Goal: Complete application form

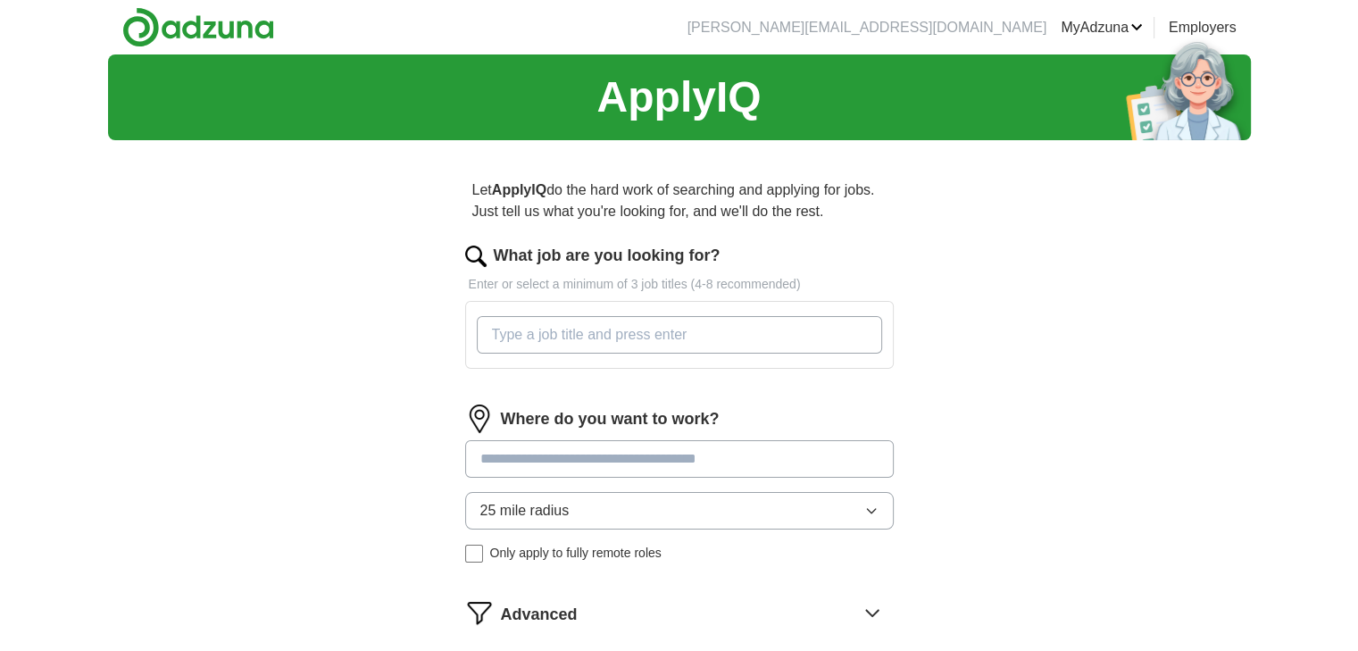
click at [637, 335] on input "What job are you looking for?" at bounding box center [679, 335] width 405 height 38
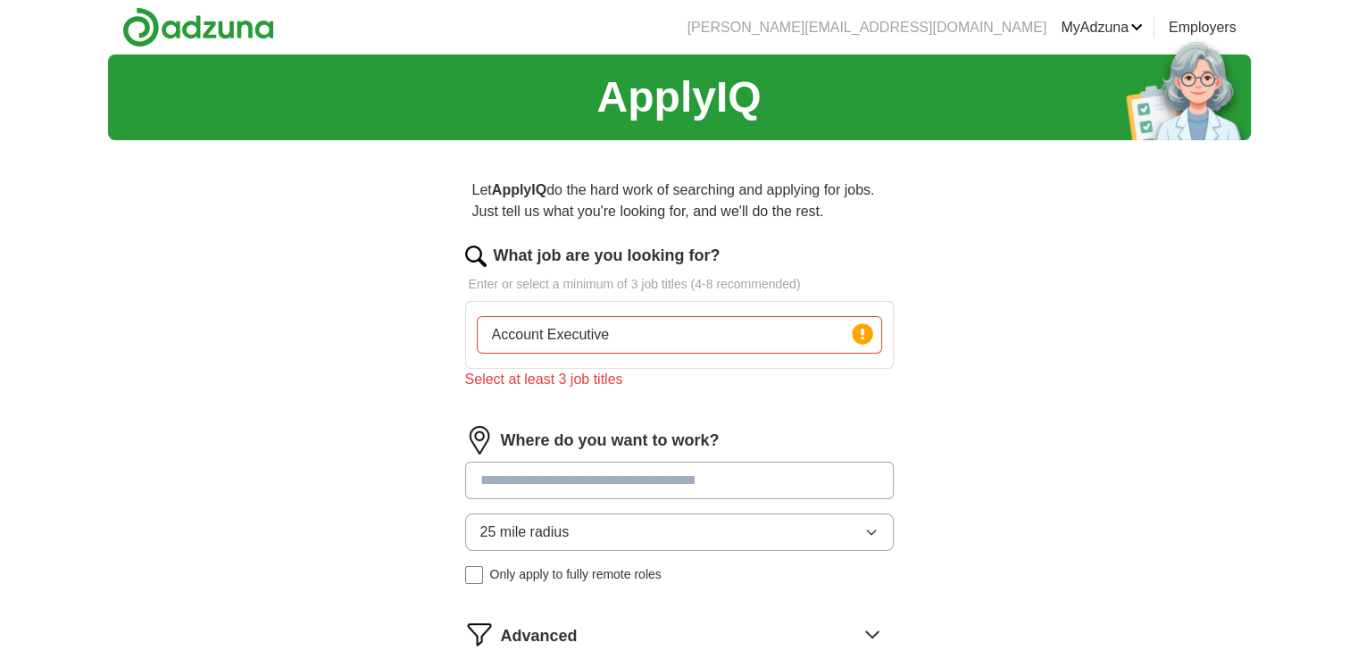
click at [613, 467] on input at bounding box center [679, 481] width 429 height 38
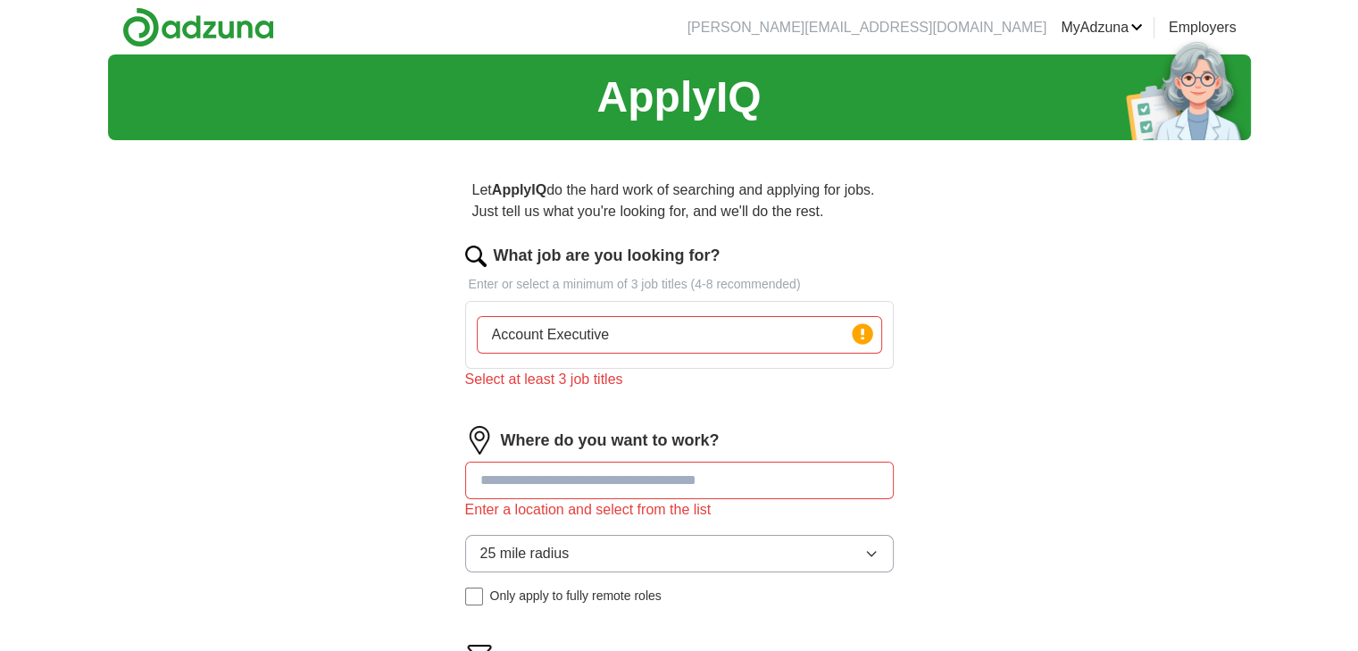
click at [832, 322] on input "Account Executive" at bounding box center [679, 335] width 405 height 38
click at [865, 338] on circle at bounding box center [862, 333] width 21 height 21
click at [681, 324] on input "Account Executive" at bounding box center [679, 335] width 405 height 38
click at [605, 335] on input "Account Executive Business development Account manager" at bounding box center [679, 335] width 405 height 38
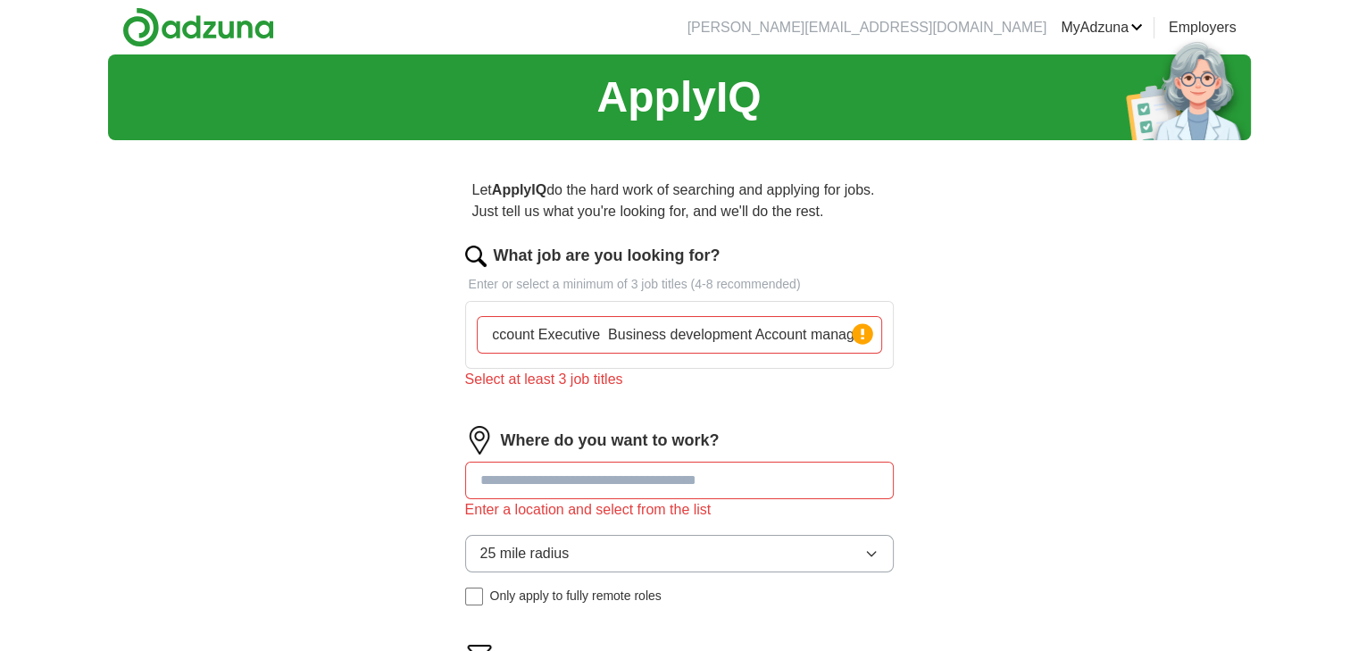
click at [488, 335] on input "Account Executive Business development Account manager" at bounding box center [679, 335] width 405 height 38
click at [659, 475] on input at bounding box center [679, 481] width 429 height 38
drag, startPoint x: 618, startPoint y: 335, endPoint x: 884, endPoint y: 331, distance: 266.1
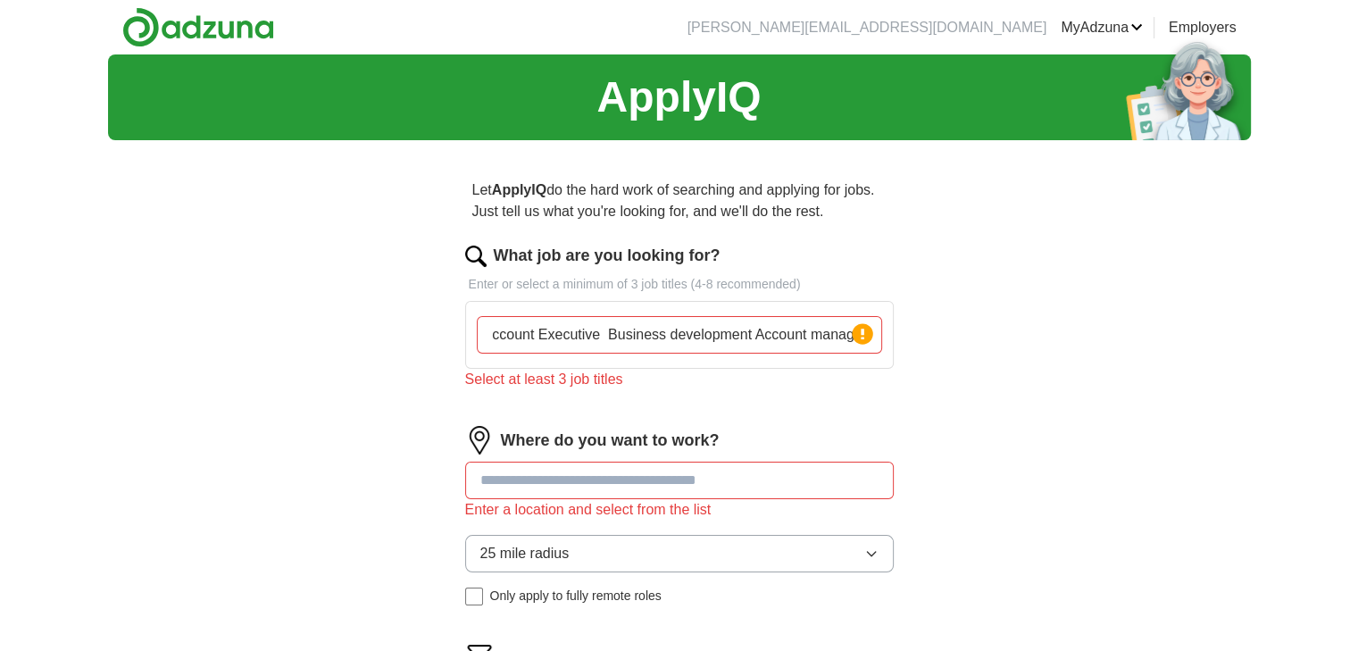
click at [884, 331] on div "Account Executive Business development Account manager Press return to add title" at bounding box center [679, 335] width 413 height 52
type input "Account Executive"
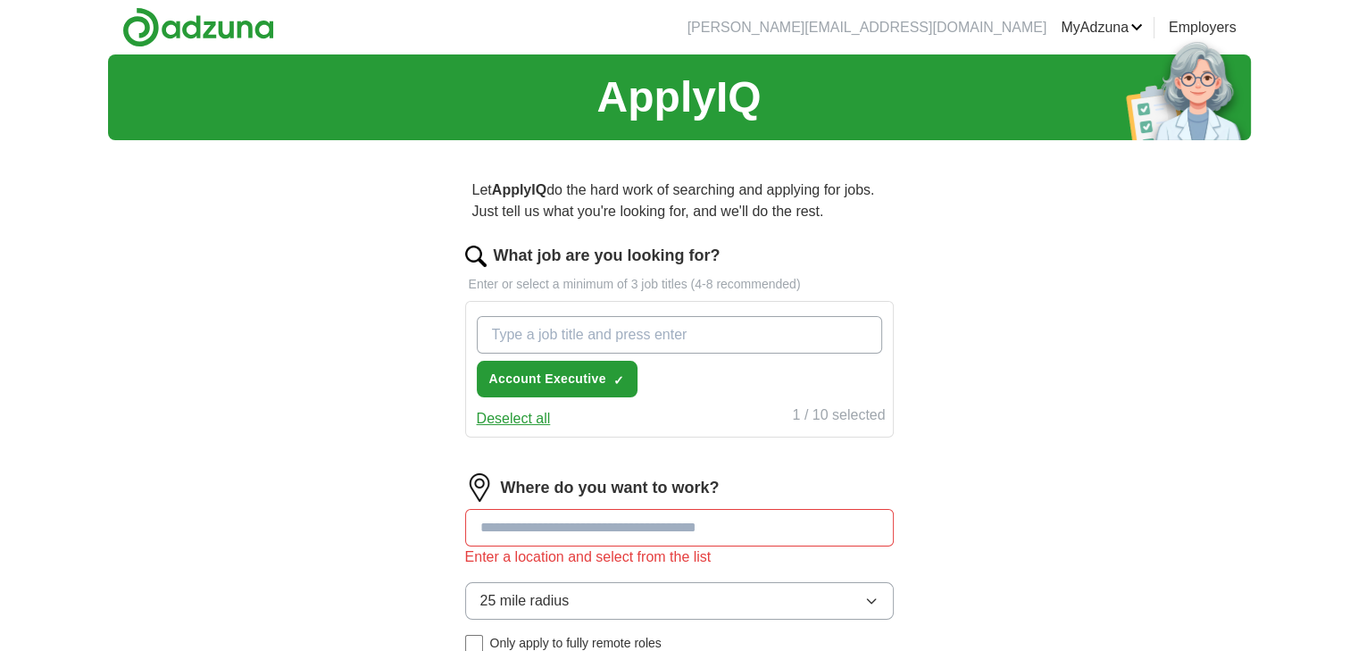
paste input "Business development Account manager"
drag, startPoint x: 751, startPoint y: 335, endPoint x: 638, endPoint y: 338, distance: 113.4
click at [638, 338] on input "Business development Account manager" at bounding box center [679, 335] width 405 height 38
type input "Business development"
paste input "Business development Account manager"
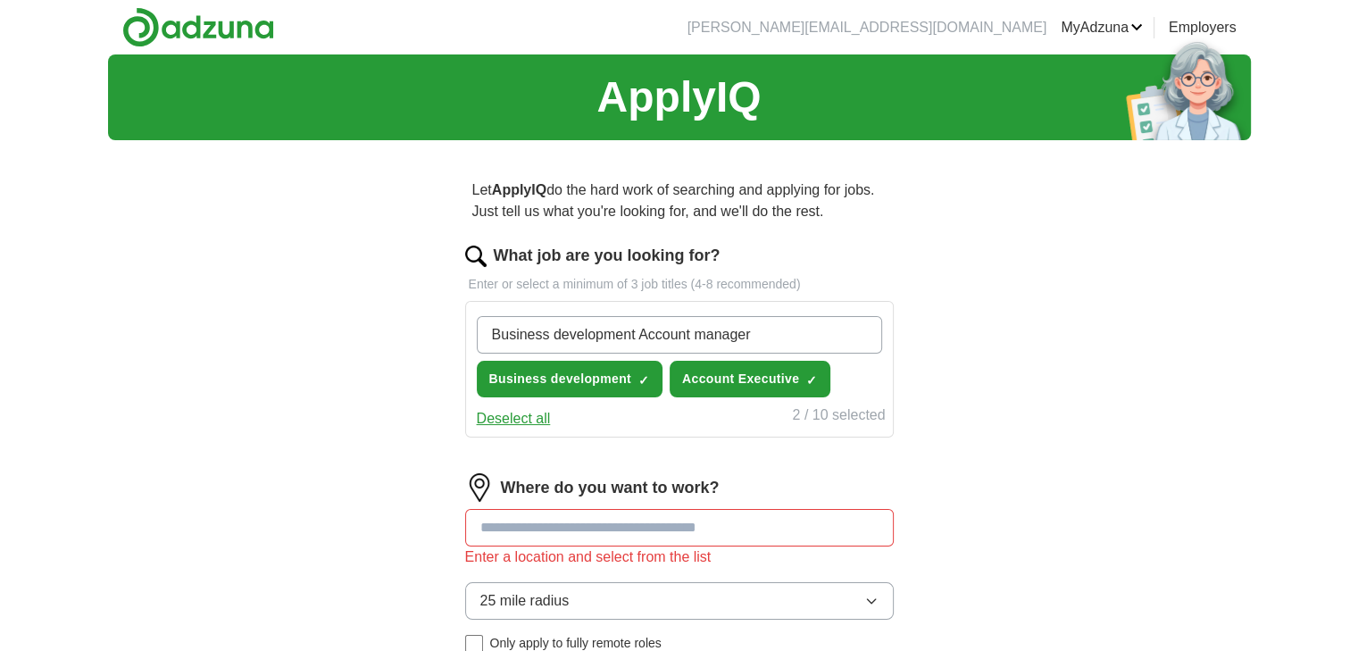
click at [638, 338] on input "Business development Account manager" at bounding box center [679, 335] width 405 height 38
type input "Account manager"
click at [638, 338] on input "Account manager" at bounding box center [679, 335] width 405 height 38
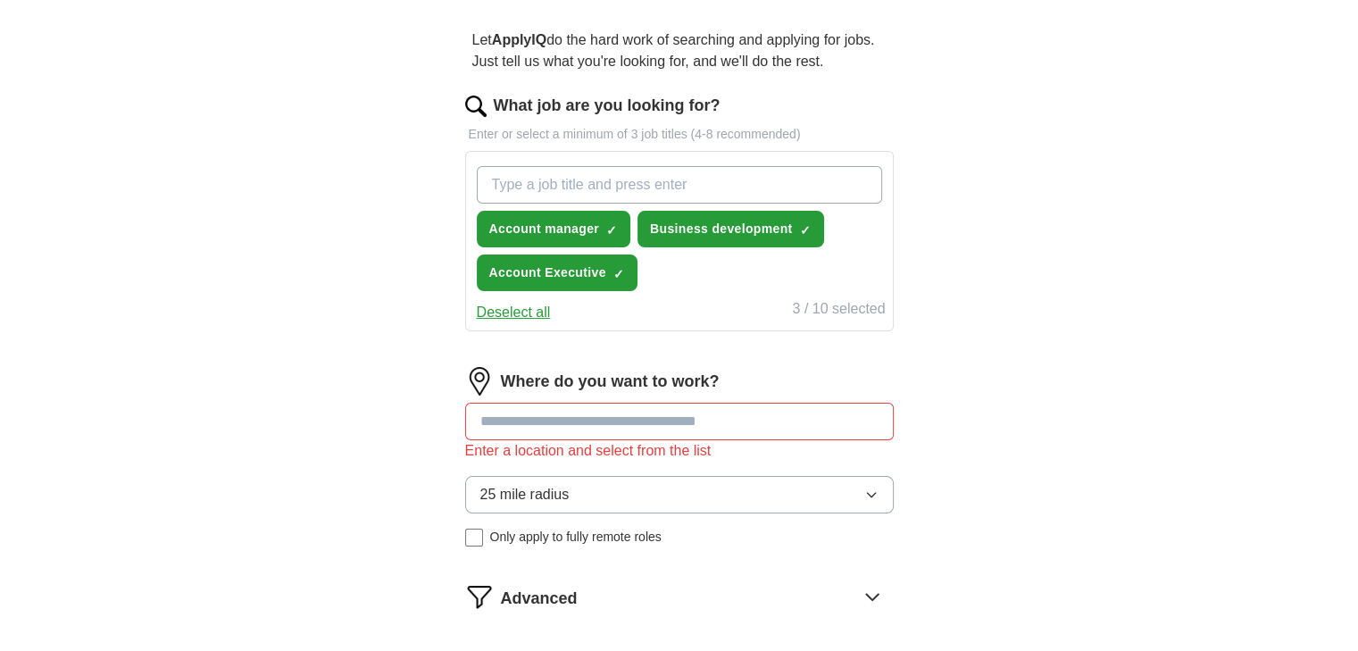
scroll to position [171, 0]
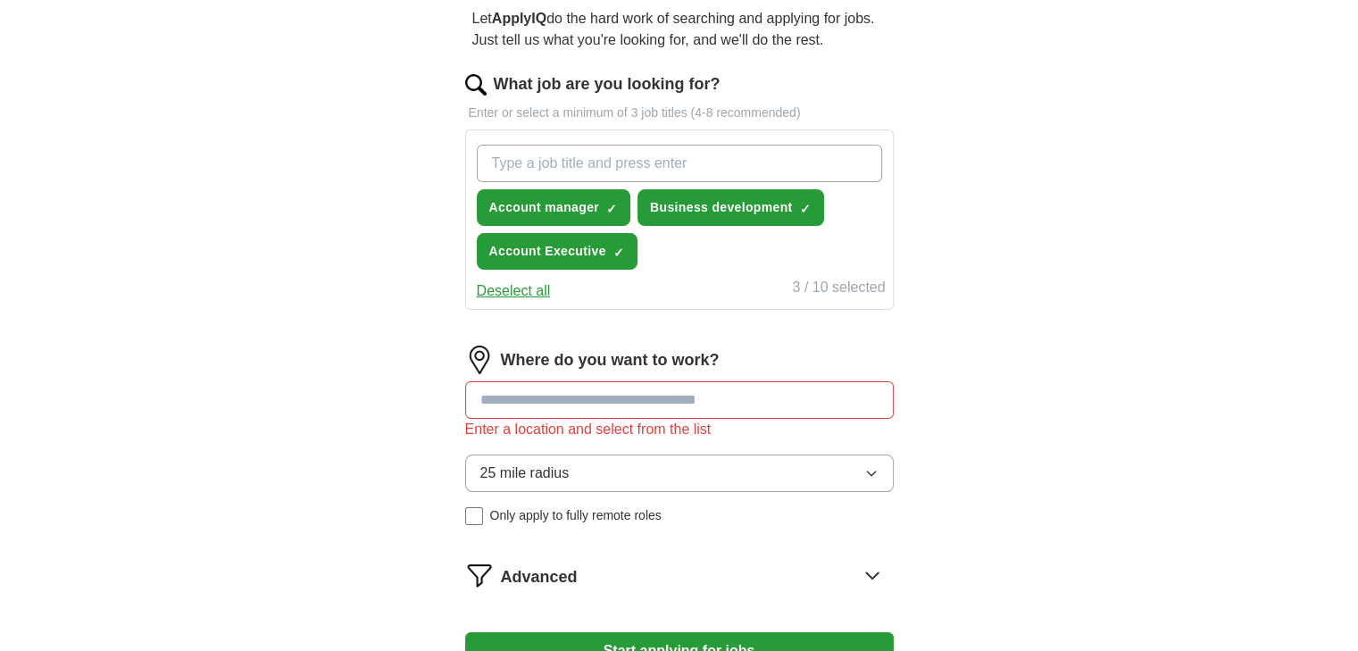
click at [577, 407] on input at bounding box center [679, 400] width 429 height 38
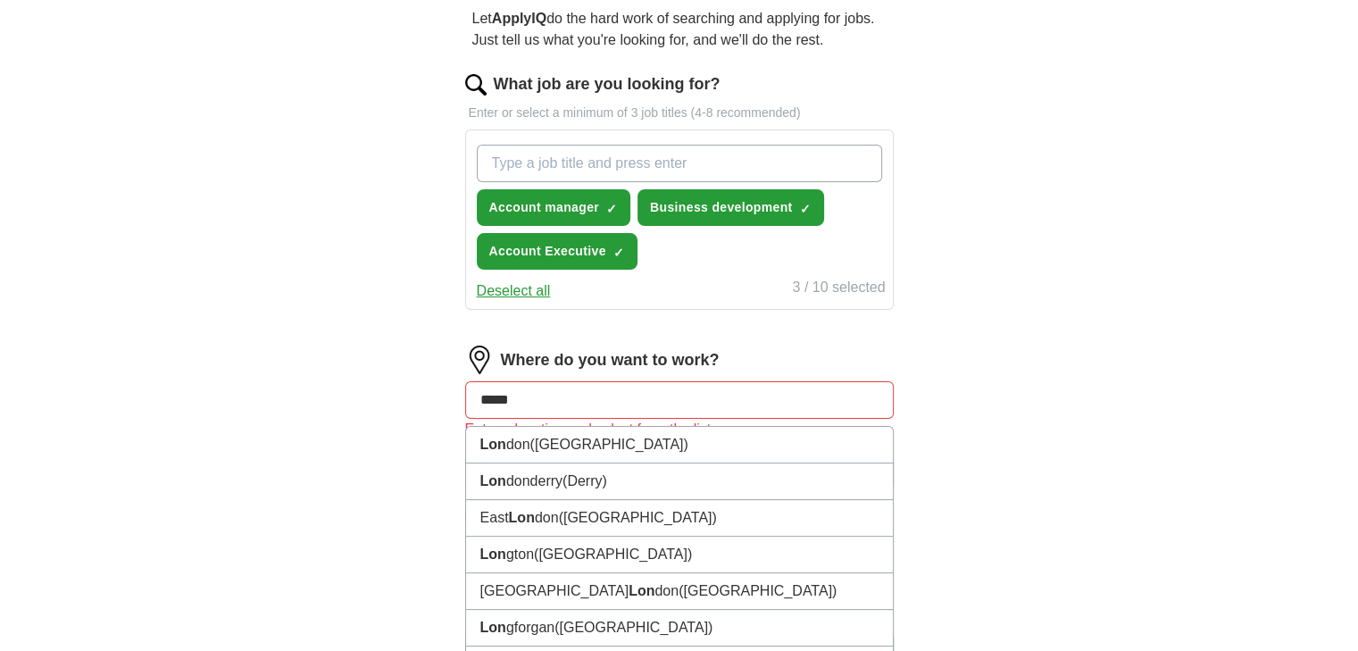
type input "******"
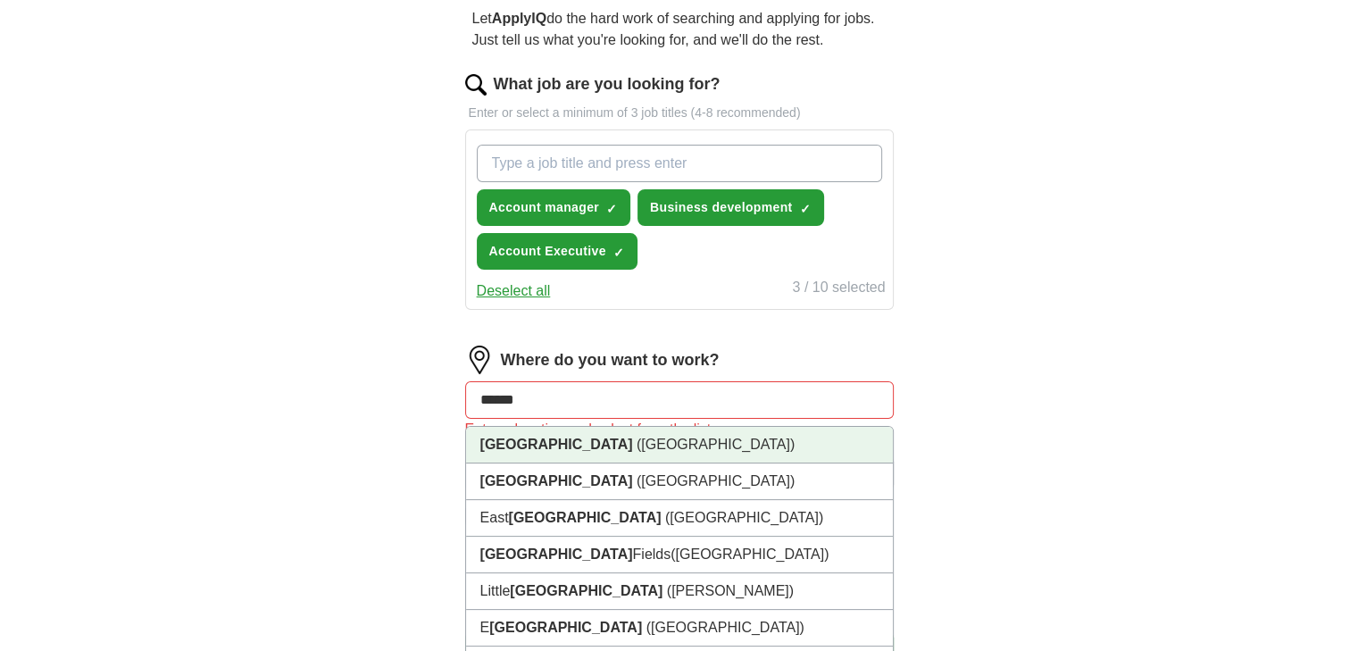
click at [637, 440] on span "([GEOGRAPHIC_DATA])" at bounding box center [716, 444] width 158 height 15
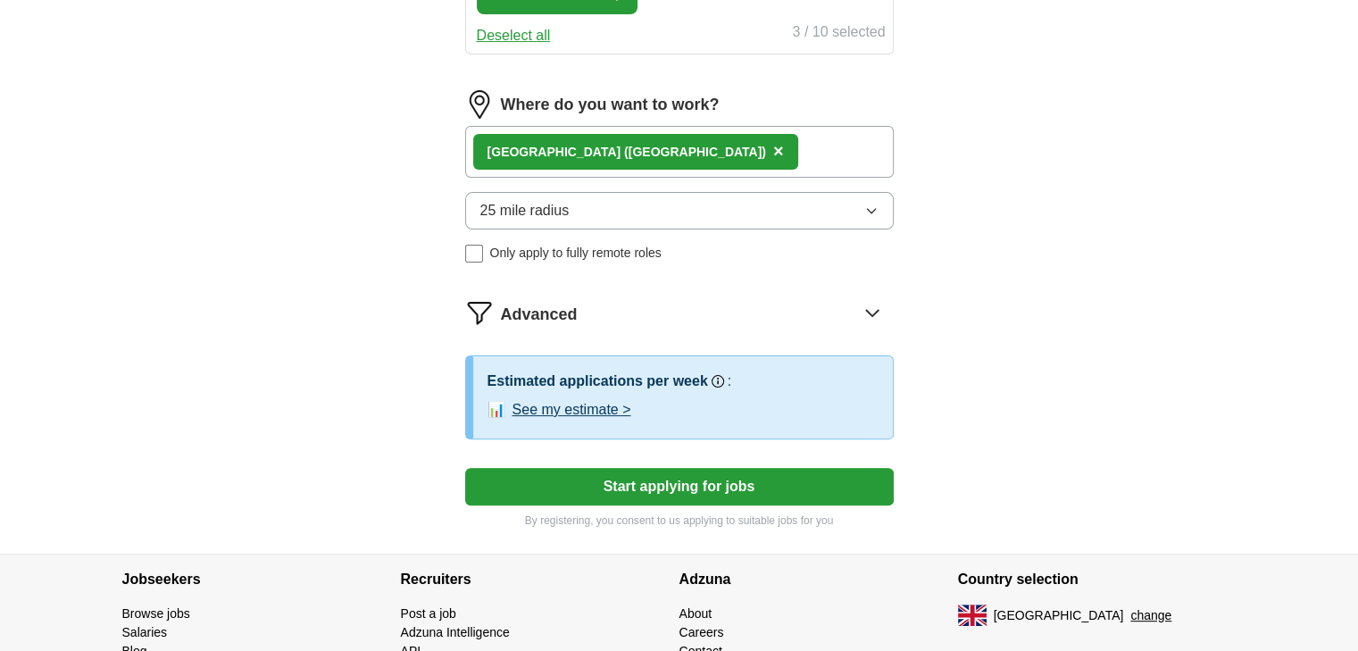
scroll to position [443, 0]
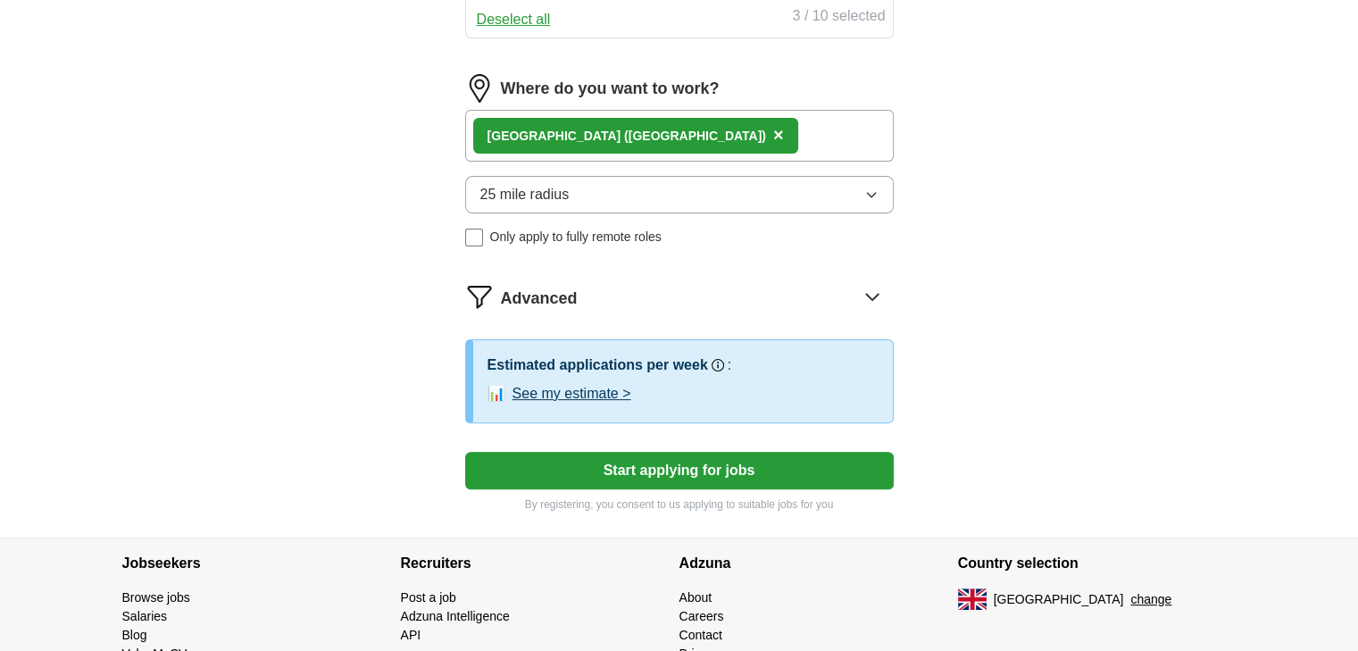
click at [709, 465] on button "Start applying for jobs" at bounding box center [679, 471] width 429 height 38
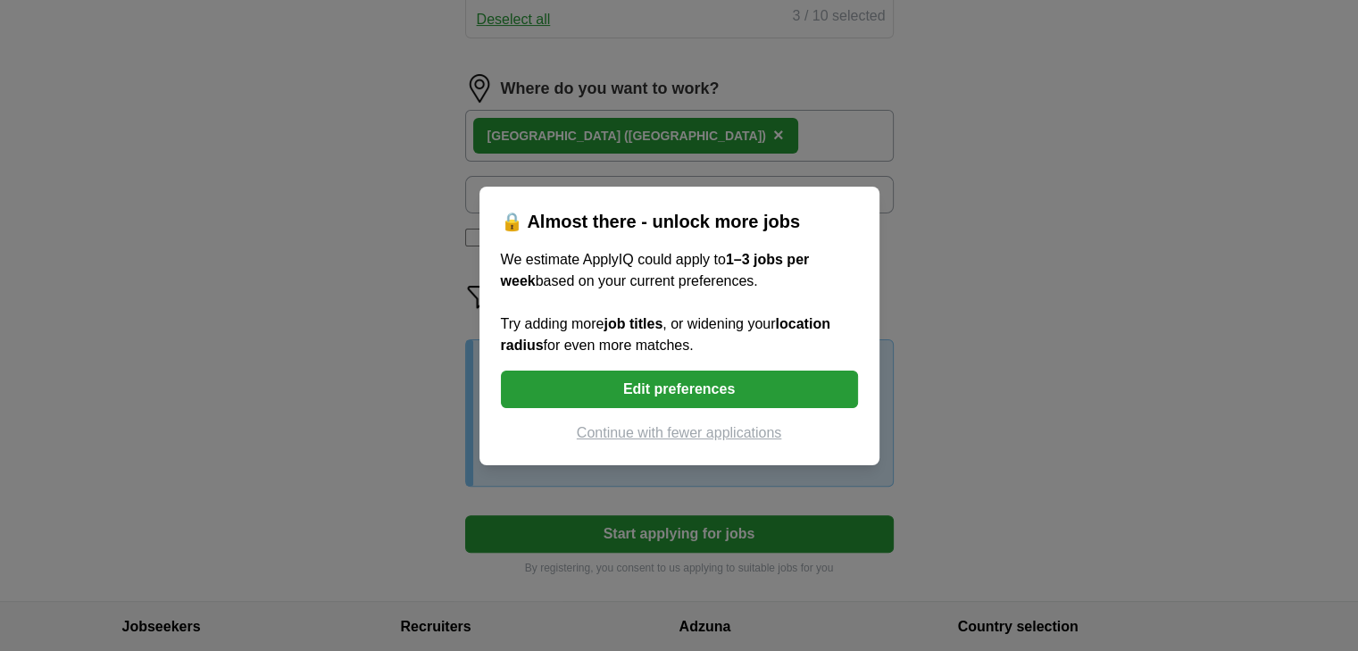
click at [701, 394] on button "Edit preferences" at bounding box center [679, 390] width 357 height 38
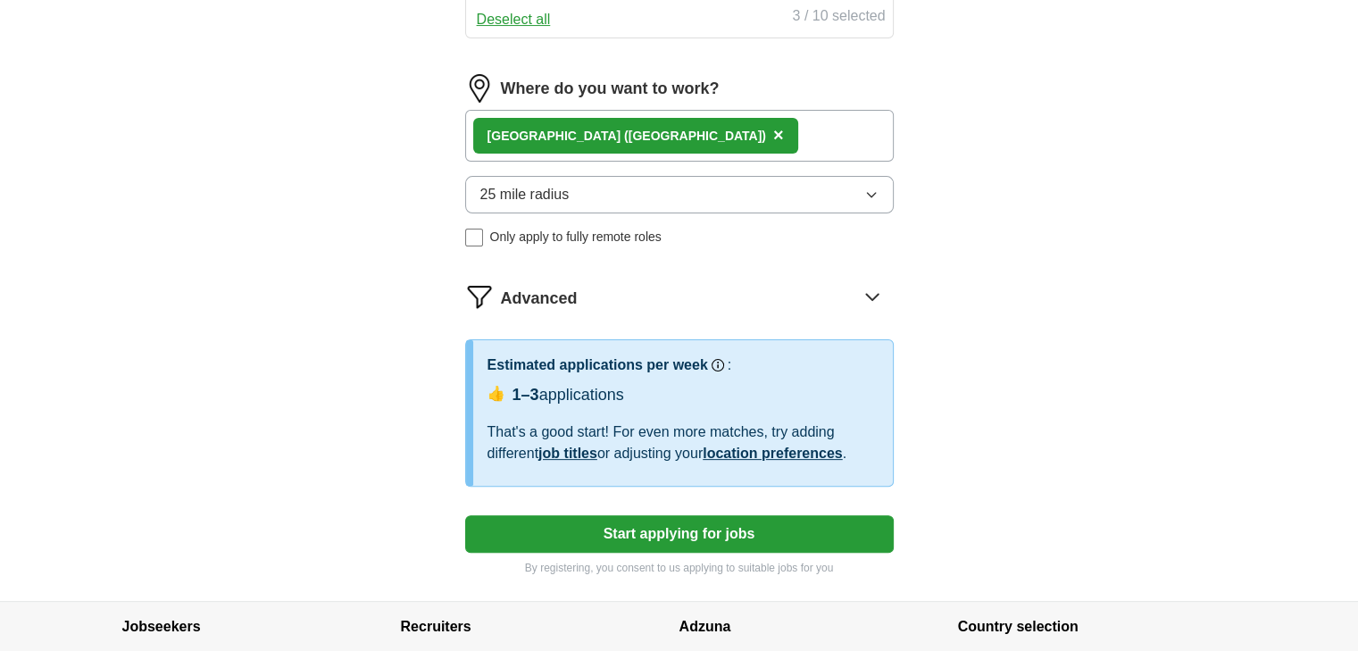
click at [682, 531] on button "Start applying for jobs" at bounding box center [679, 534] width 429 height 38
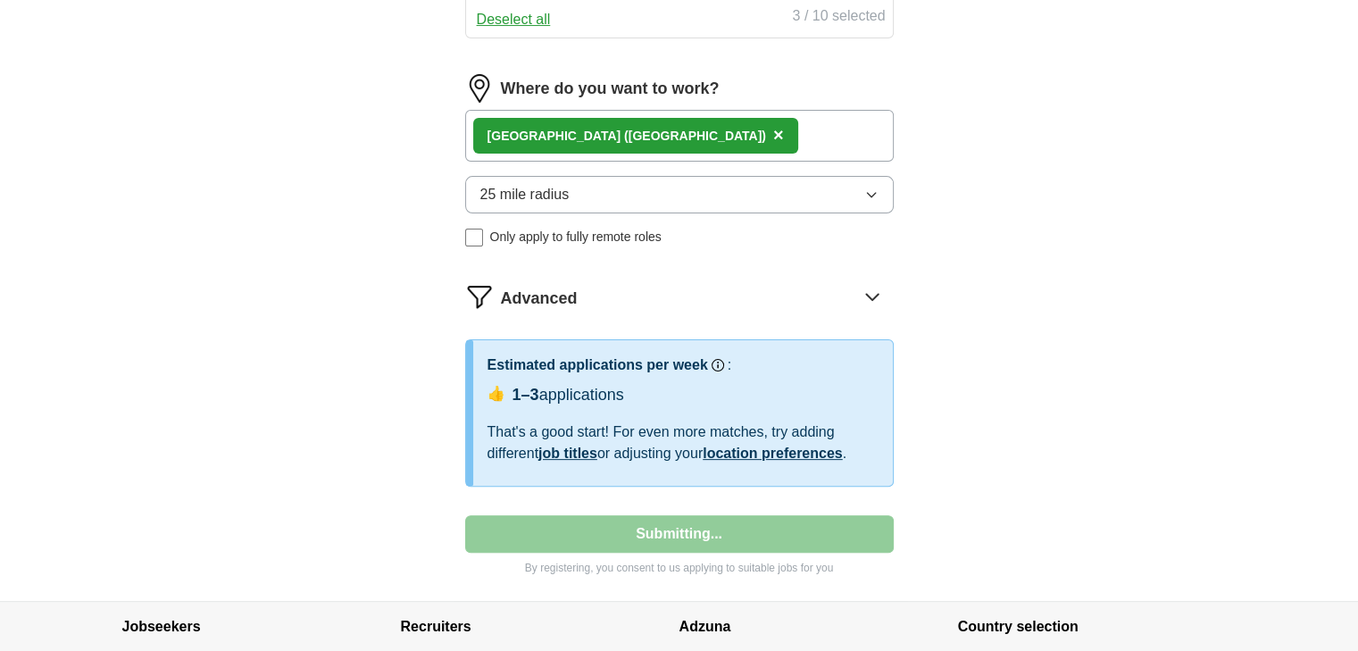
select select "**"
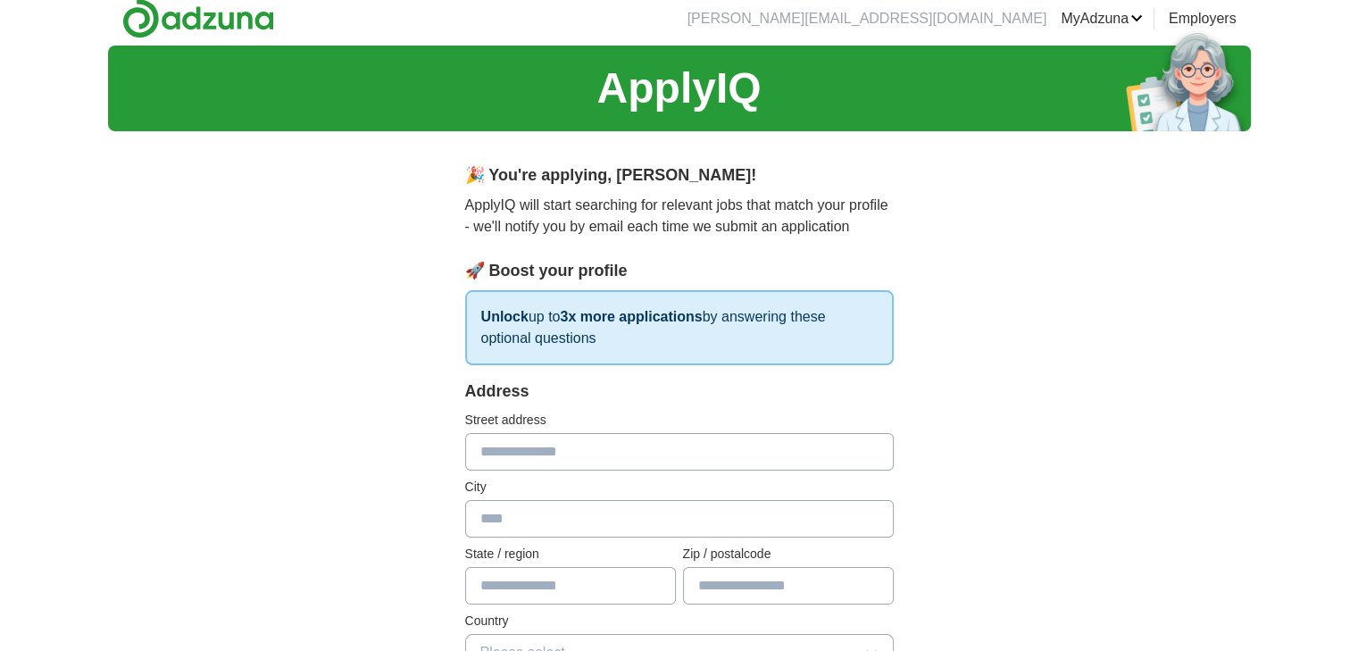
scroll to position [0, 0]
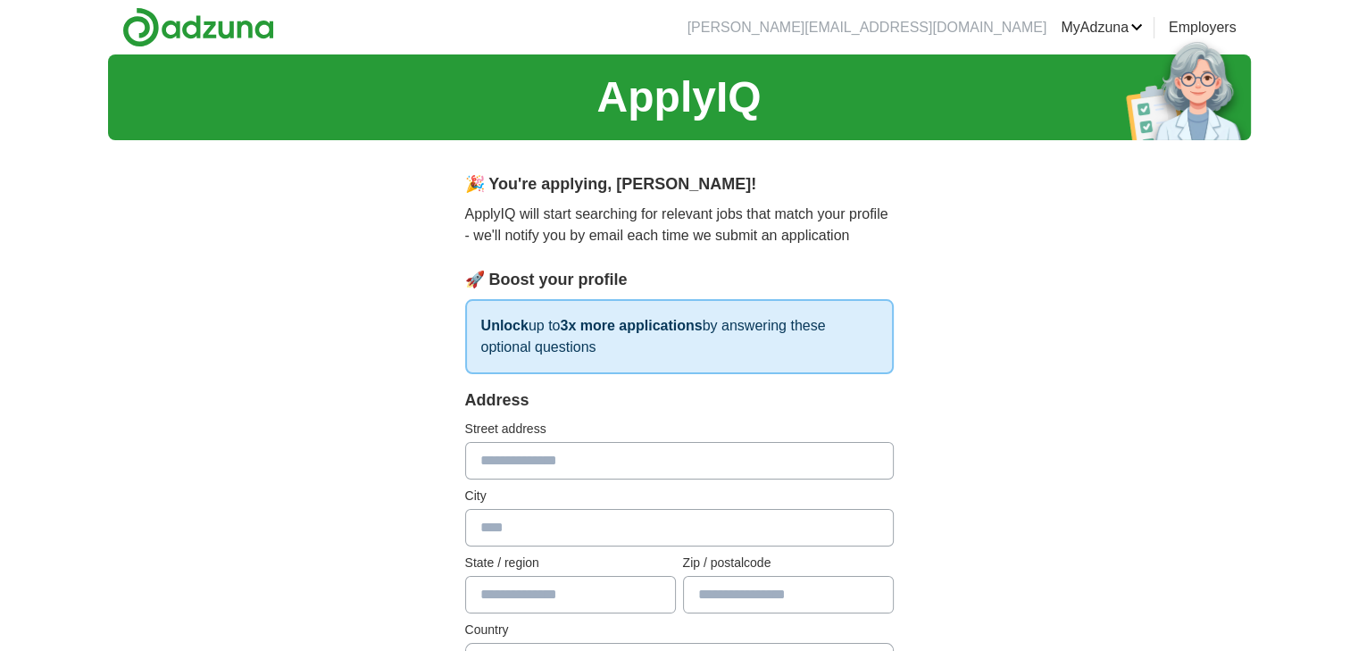
click at [595, 464] on input "text" at bounding box center [679, 461] width 429 height 38
type input "**********"
click at [544, 538] on input "text" at bounding box center [679, 528] width 429 height 38
type input "*****"
click at [544, 593] on input "text" at bounding box center [570, 595] width 211 height 38
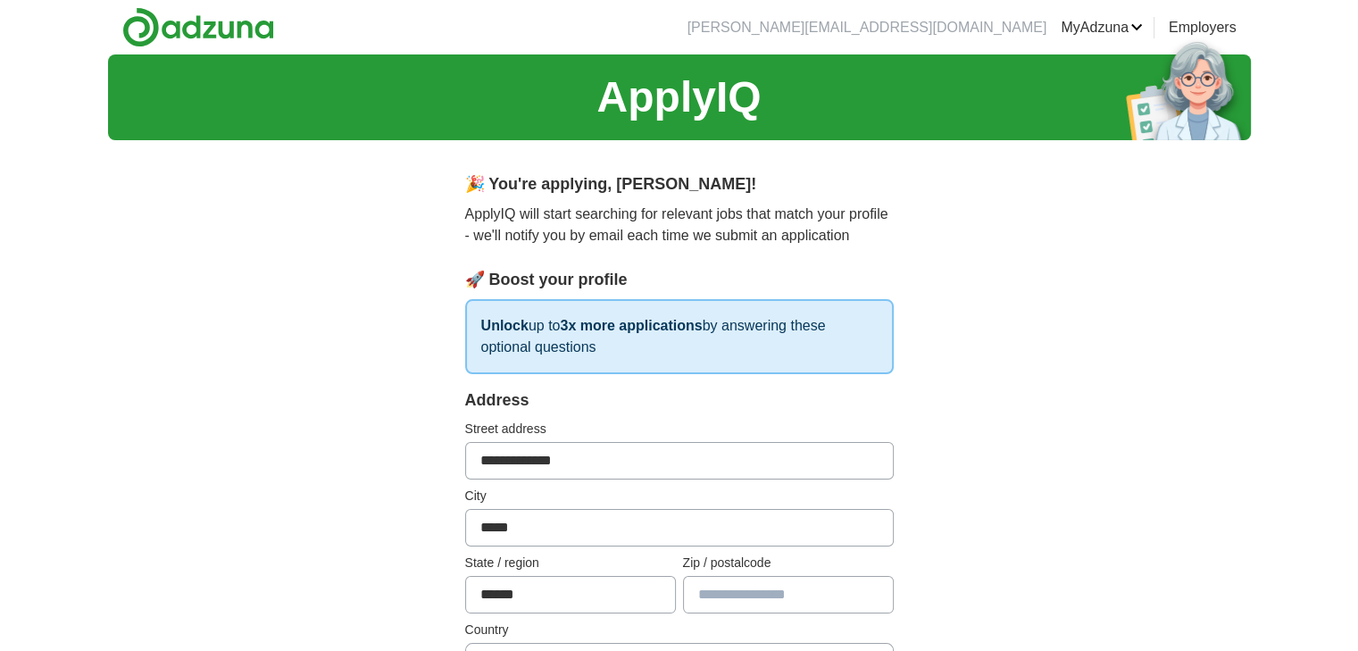
type input "******"
click at [717, 601] on input "text" at bounding box center [788, 595] width 211 height 38
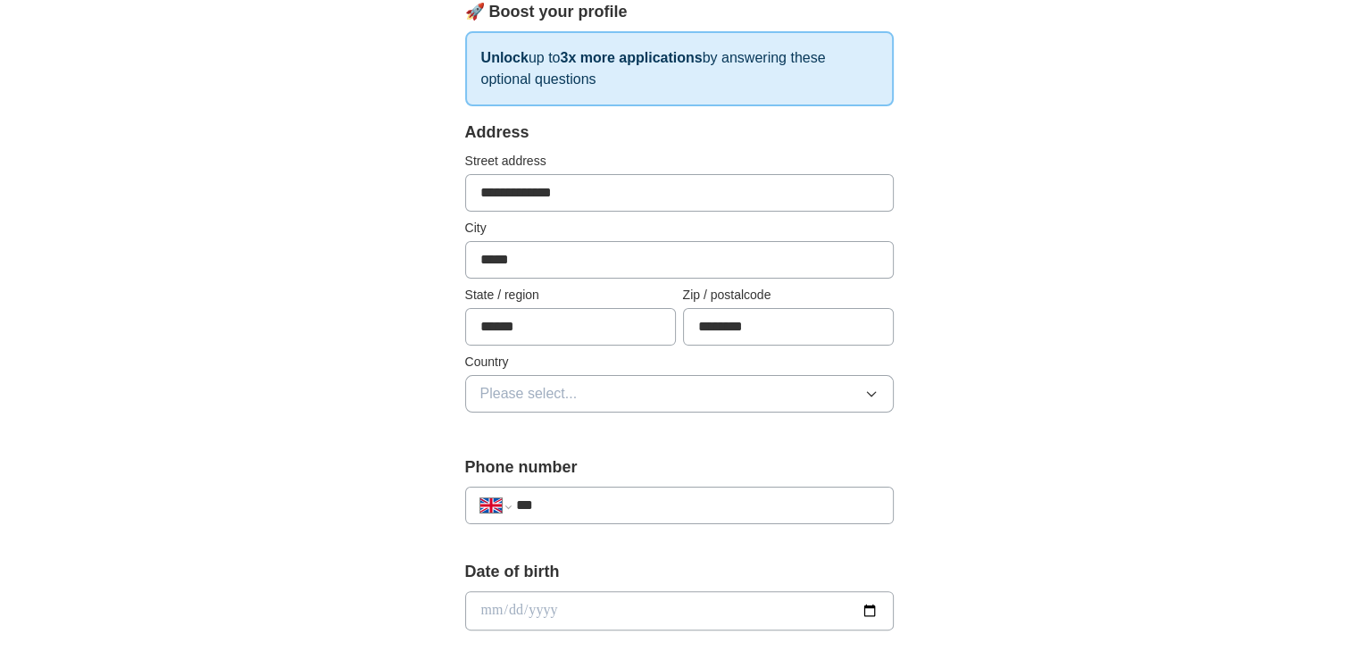
scroll to position [270, 0]
type input "********"
click at [875, 390] on icon "button" at bounding box center [871, 392] width 14 height 14
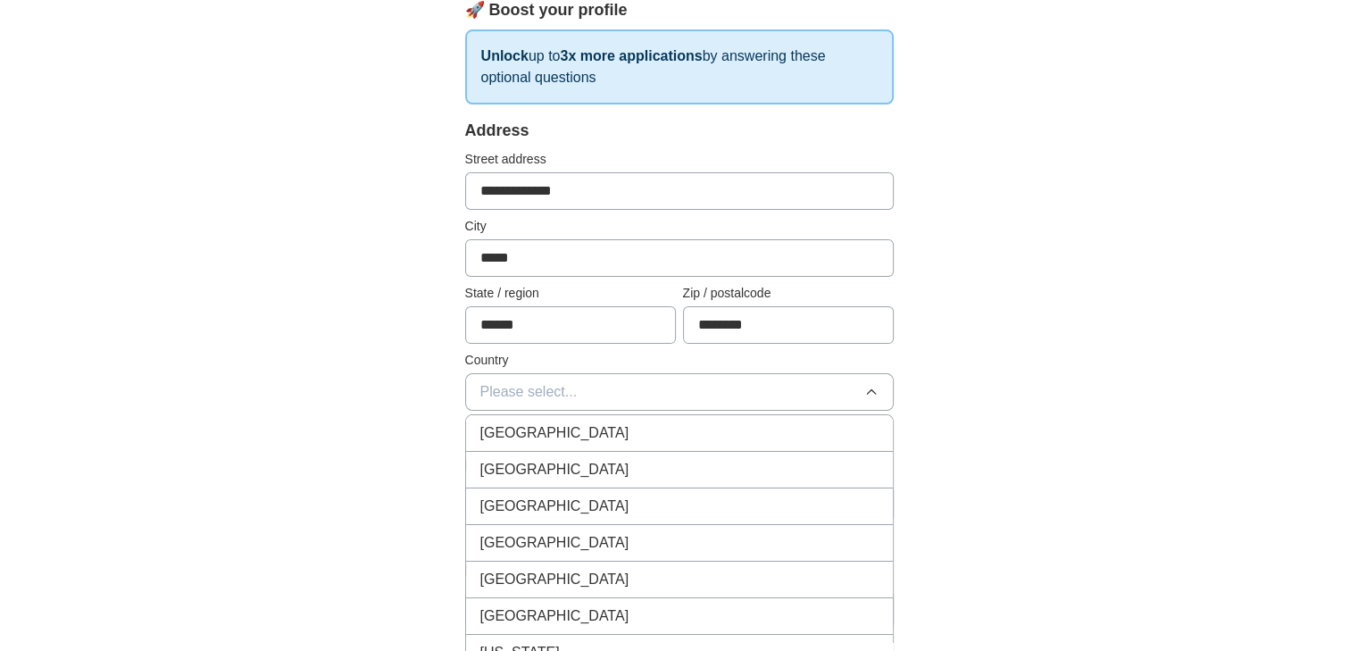
click at [694, 430] on div "[GEOGRAPHIC_DATA]" at bounding box center [679, 432] width 398 height 21
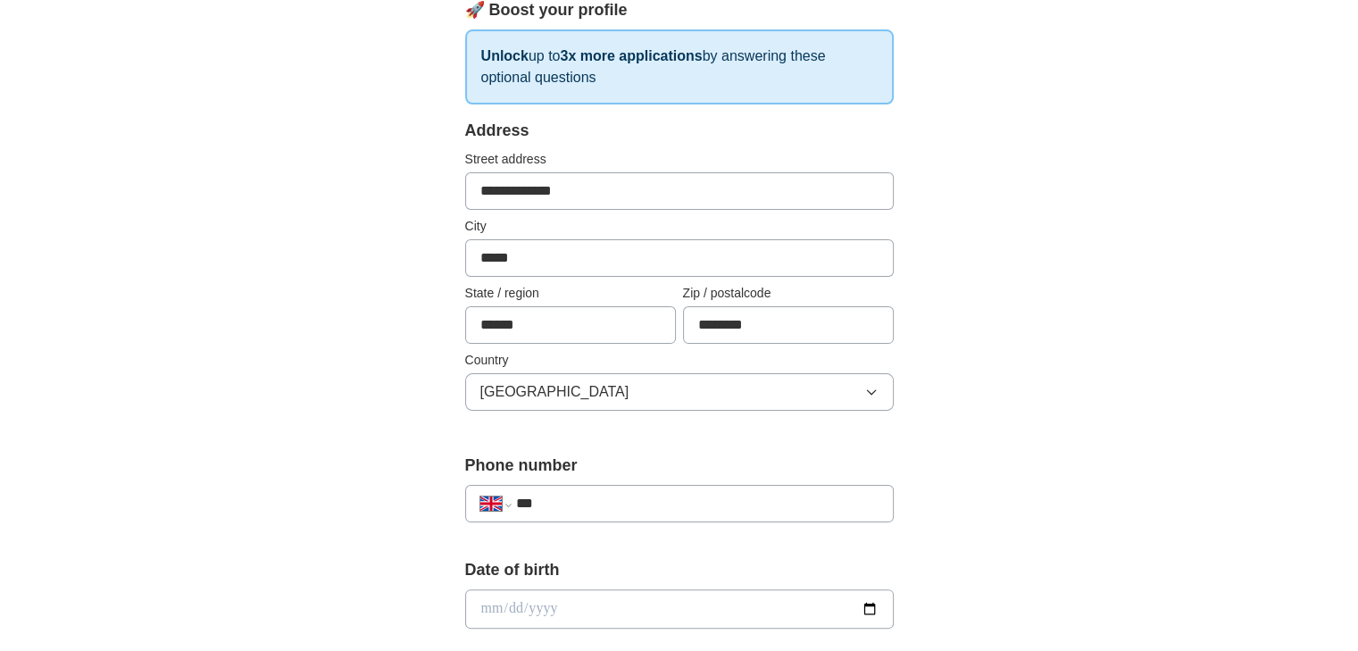
click at [626, 497] on input "***" at bounding box center [696, 503] width 363 height 21
type input "**********"
click at [648, 610] on input "date" at bounding box center [679, 608] width 429 height 39
type input "**********"
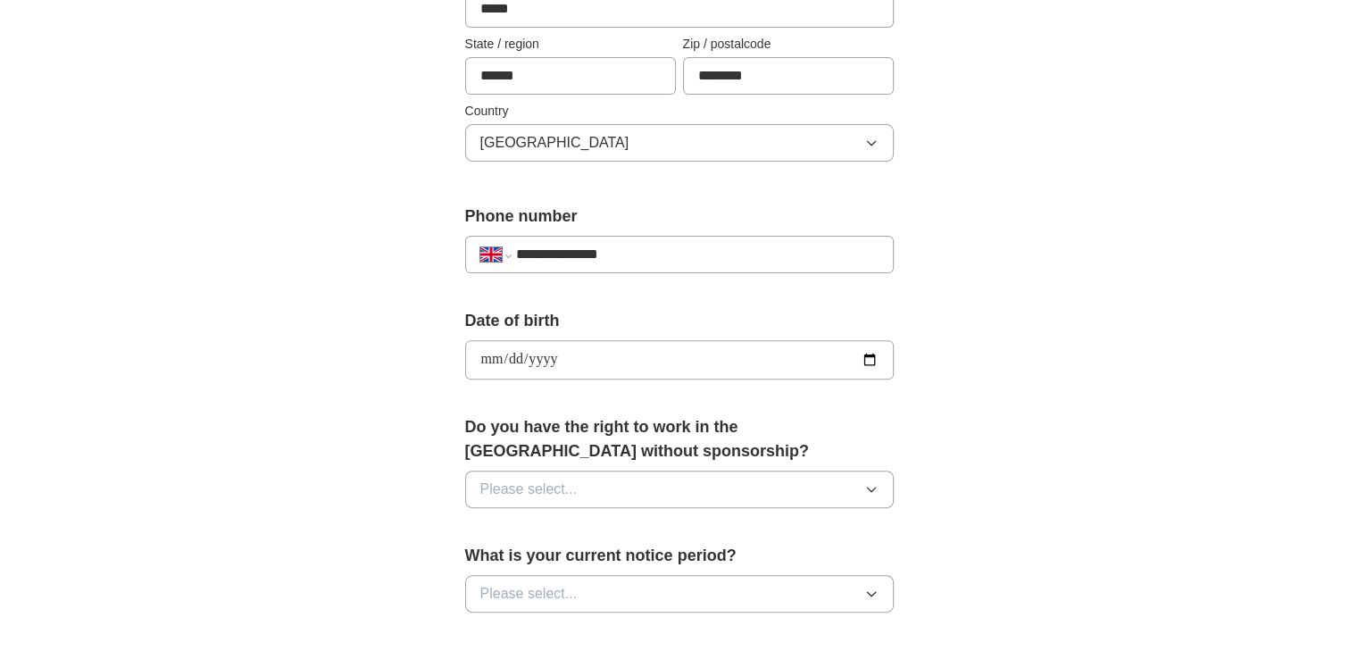
scroll to position [639, 0]
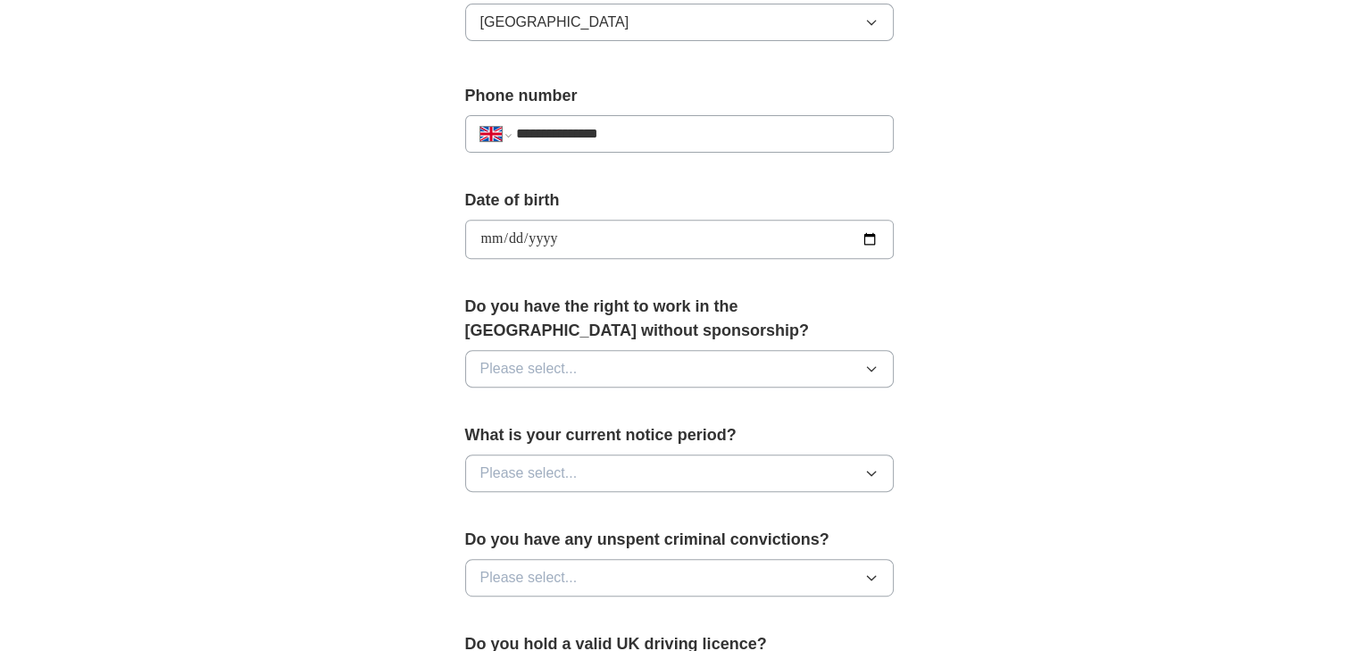
click at [873, 363] on icon "button" at bounding box center [871, 369] width 14 height 14
click at [638, 415] on div "Yes" at bounding box center [679, 409] width 398 height 21
click at [877, 571] on icon "button" at bounding box center [871, 578] width 14 height 14
click at [871, 468] on icon "button" at bounding box center [871, 473] width 14 height 14
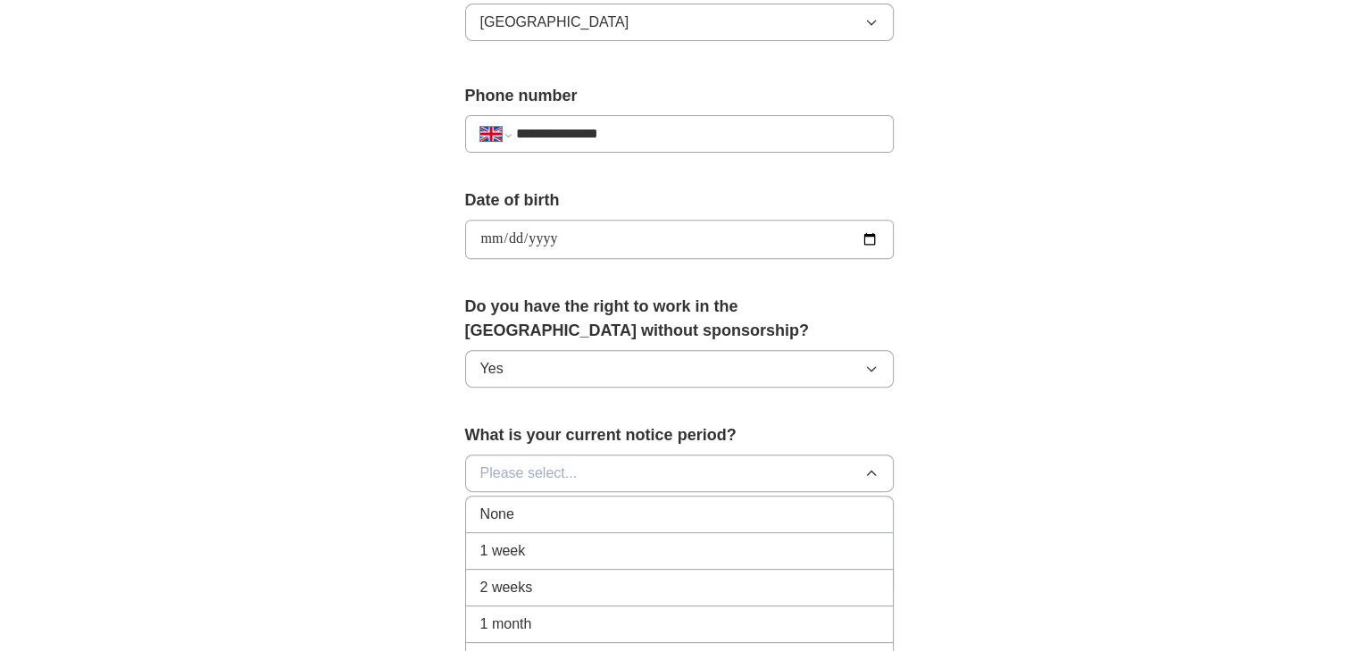
click at [717, 513] on div "None" at bounding box center [679, 514] width 398 height 21
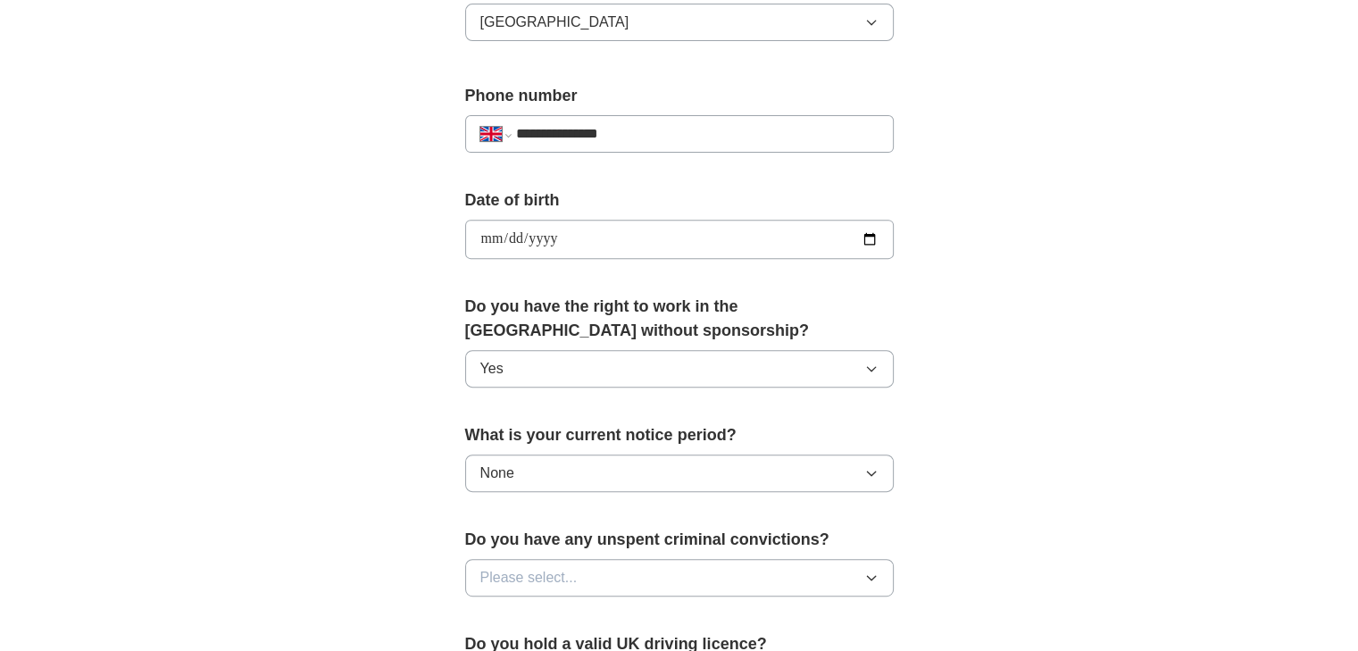
click at [878, 570] on button "Please select..." at bounding box center [679, 578] width 429 height 38
click at [680, 645] on div "No" at bounding box center [679, 655] width 398 height 21
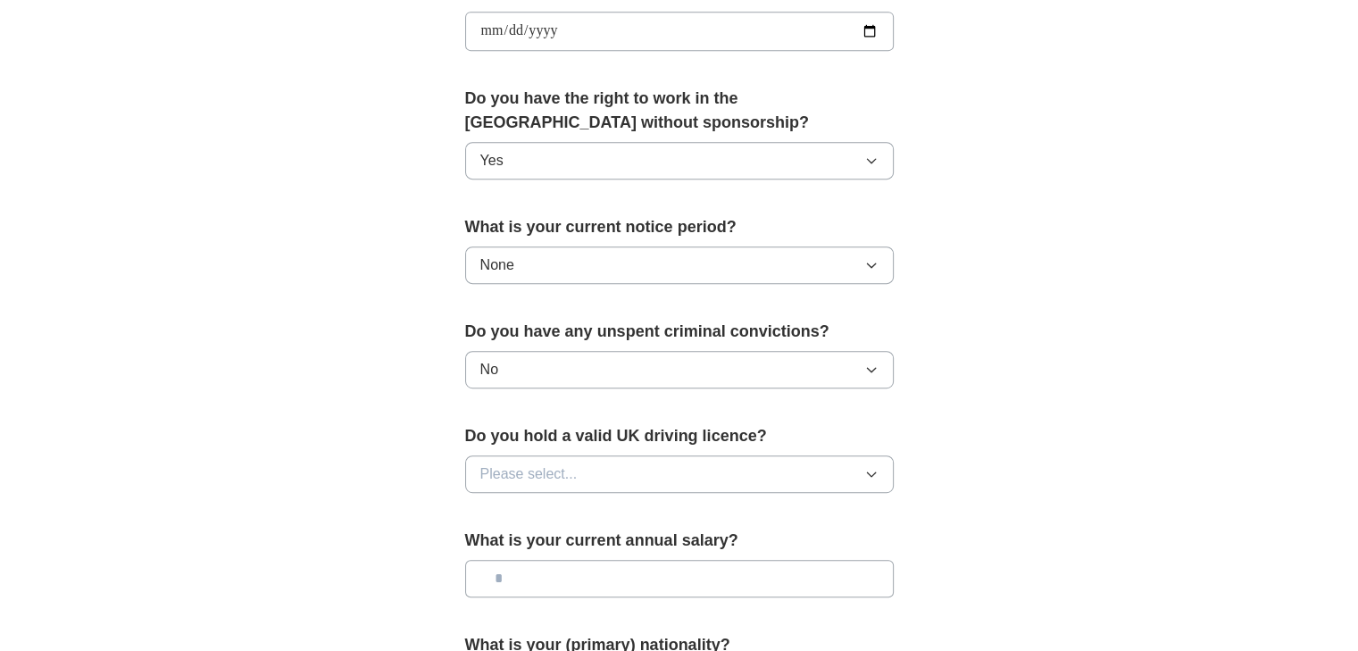
scroll to position [938, 0]
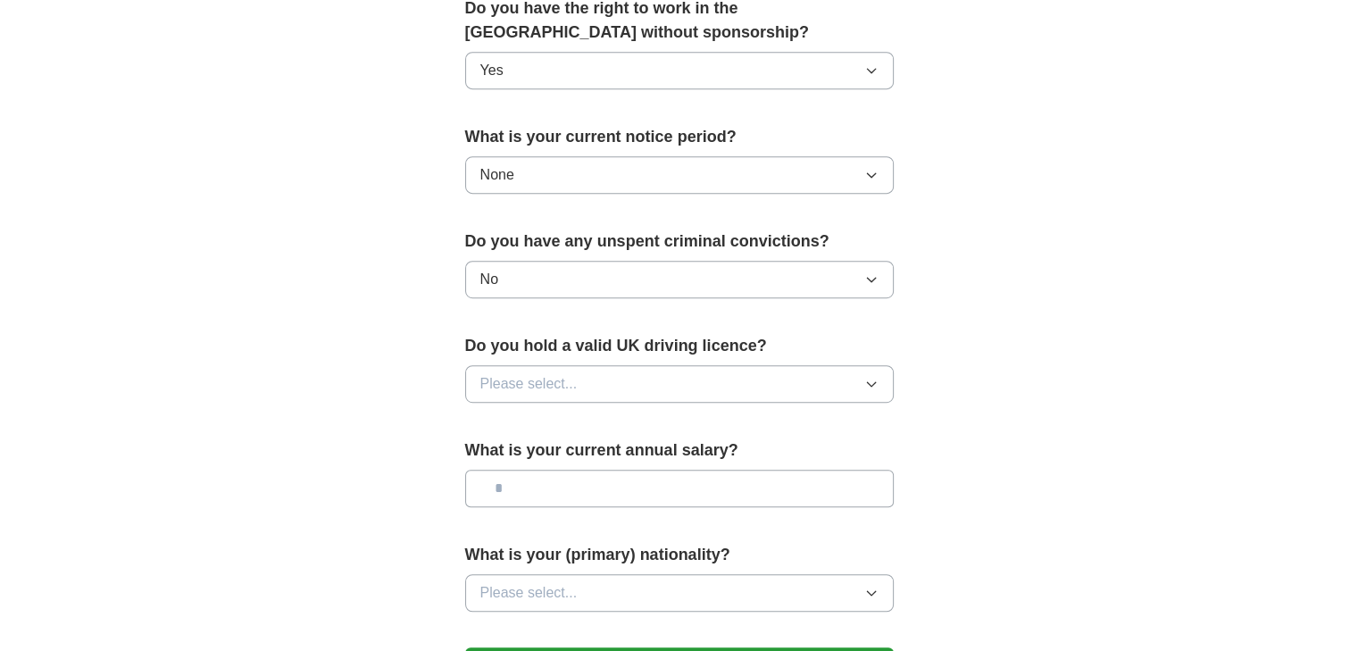
click at [742, 381] on button "Please select..." at bounding box center [679, 384] width 429 height 38
click at [583, 420] on div "Yes" at bounding box center [679, 424] width 398 height 21
click at [871, 593] on icon "button" at bounding box center [871, 593] width 14 height 14
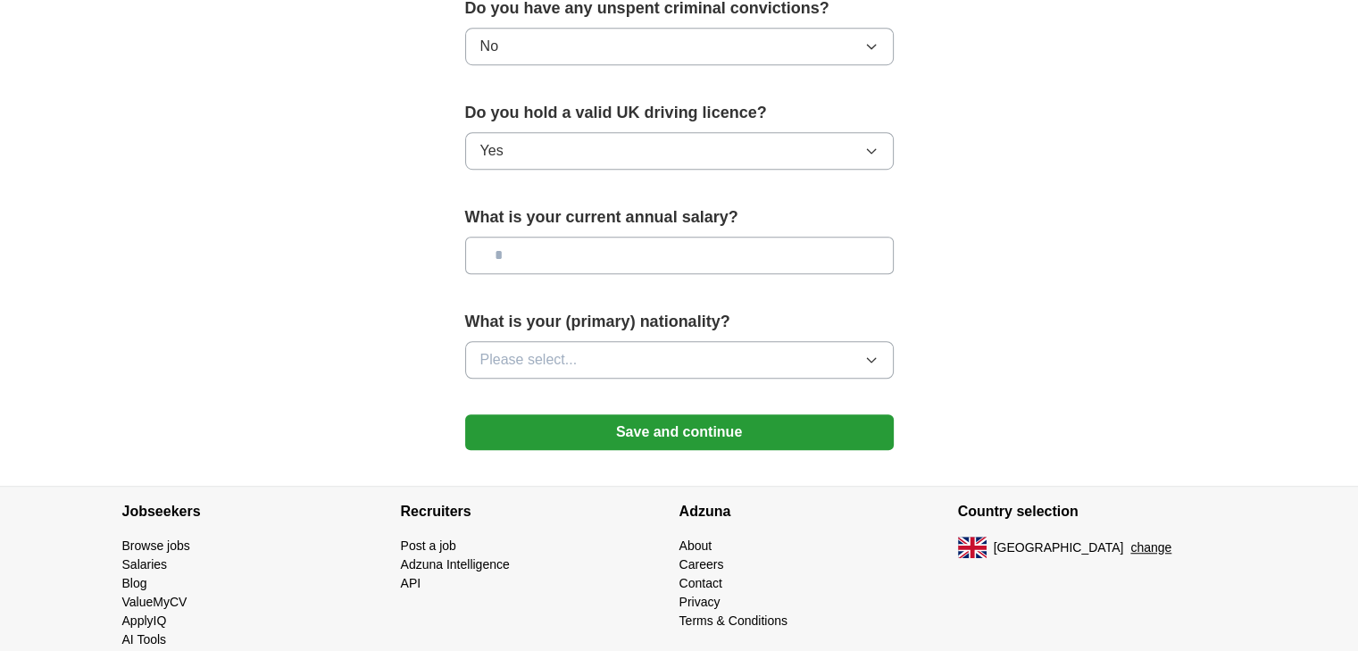
scroll to position [1183, 0]
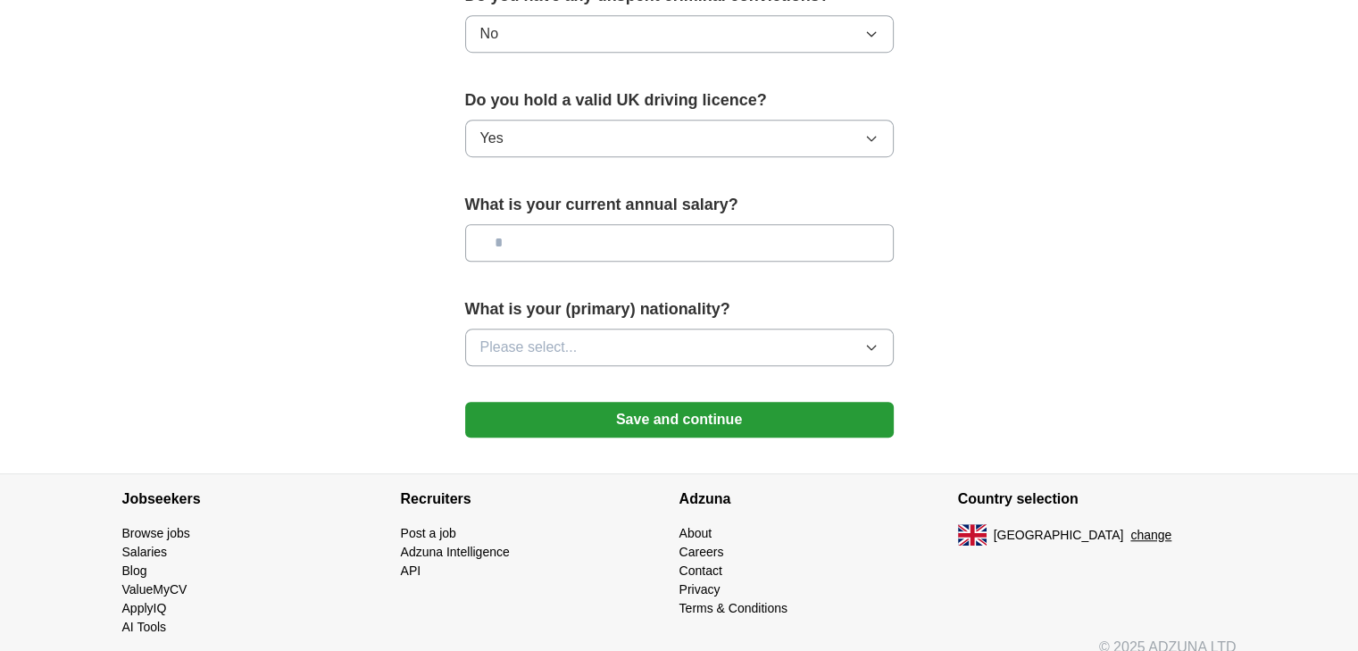
click at [870, 346] on icon "button" at bounding box center [871, 348] width 8 height 4
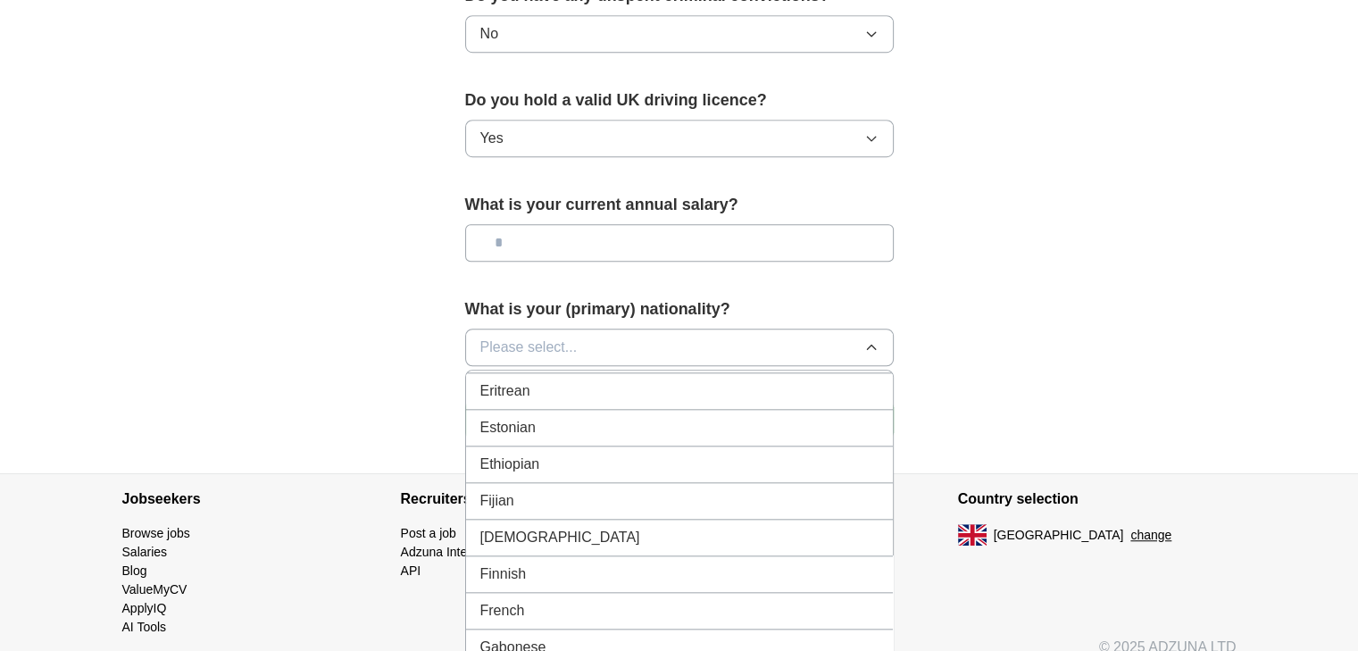
scroll to position [2114, 0]
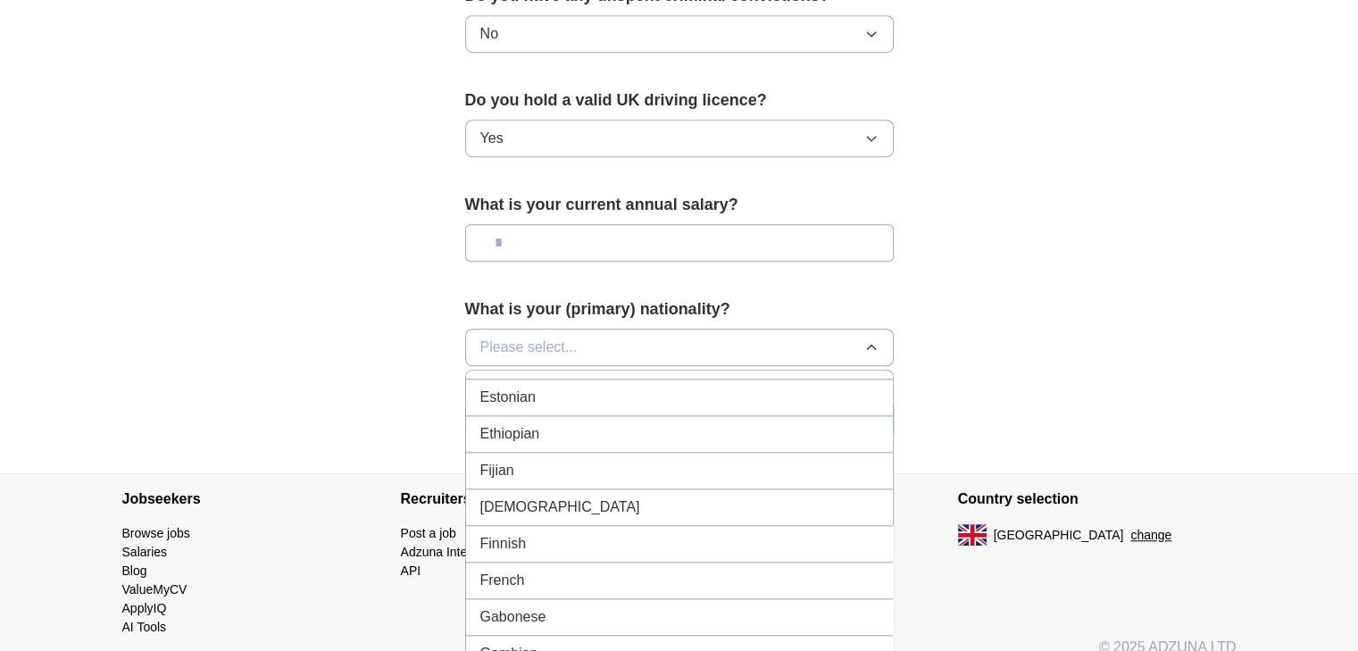
click at [632, 570] on div "French" at bounding box center [679, 580] width 398 height 21
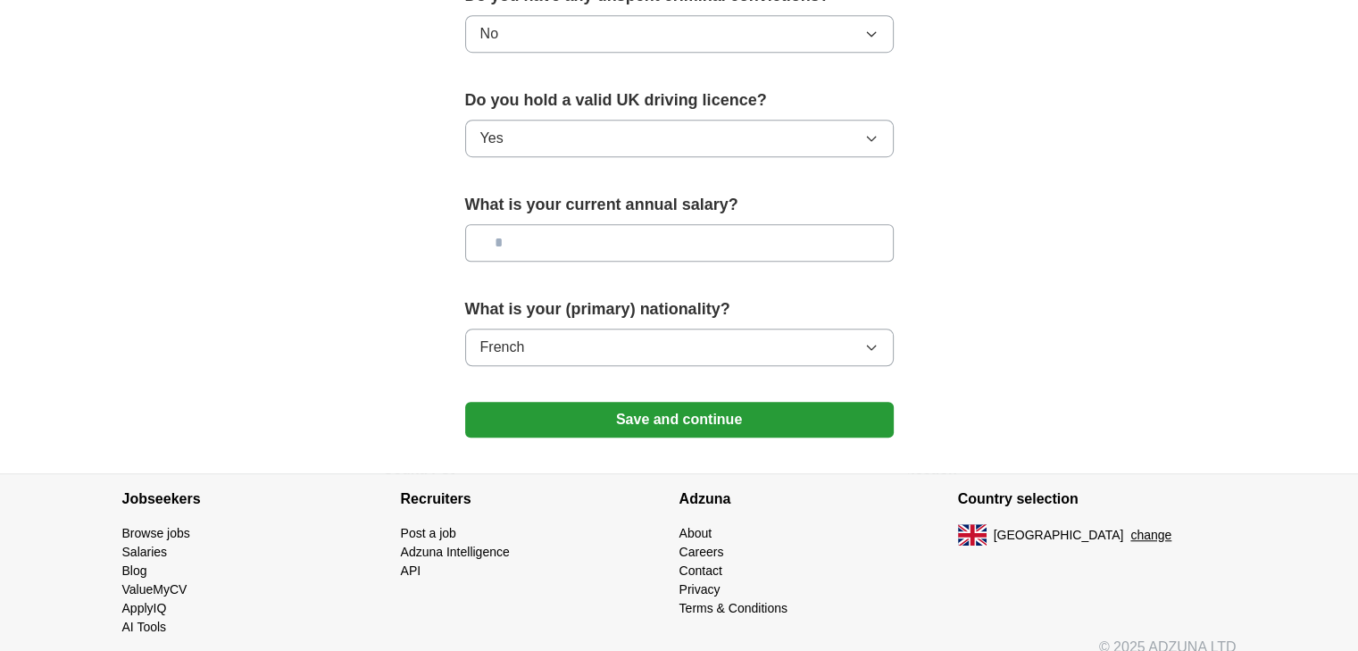
click at [696, 415] on button "Save and continue" at bounding box center [679, 420] width 429 height 36
